Goal: Find specific page/section: Find specific page/section

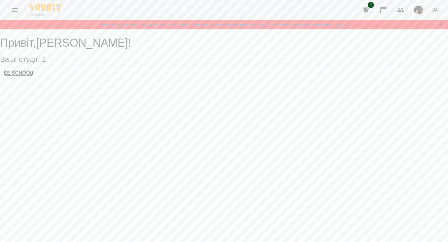
click at [32, 76] on h3 "EE SCHOOL" at bounding box center [18, 73] width 29 height 6
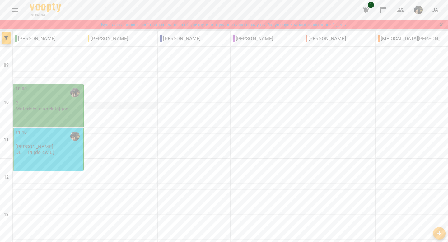
scroll to position [2, 0]
